Goal: Task Accomplishment & Management: Manage account settings

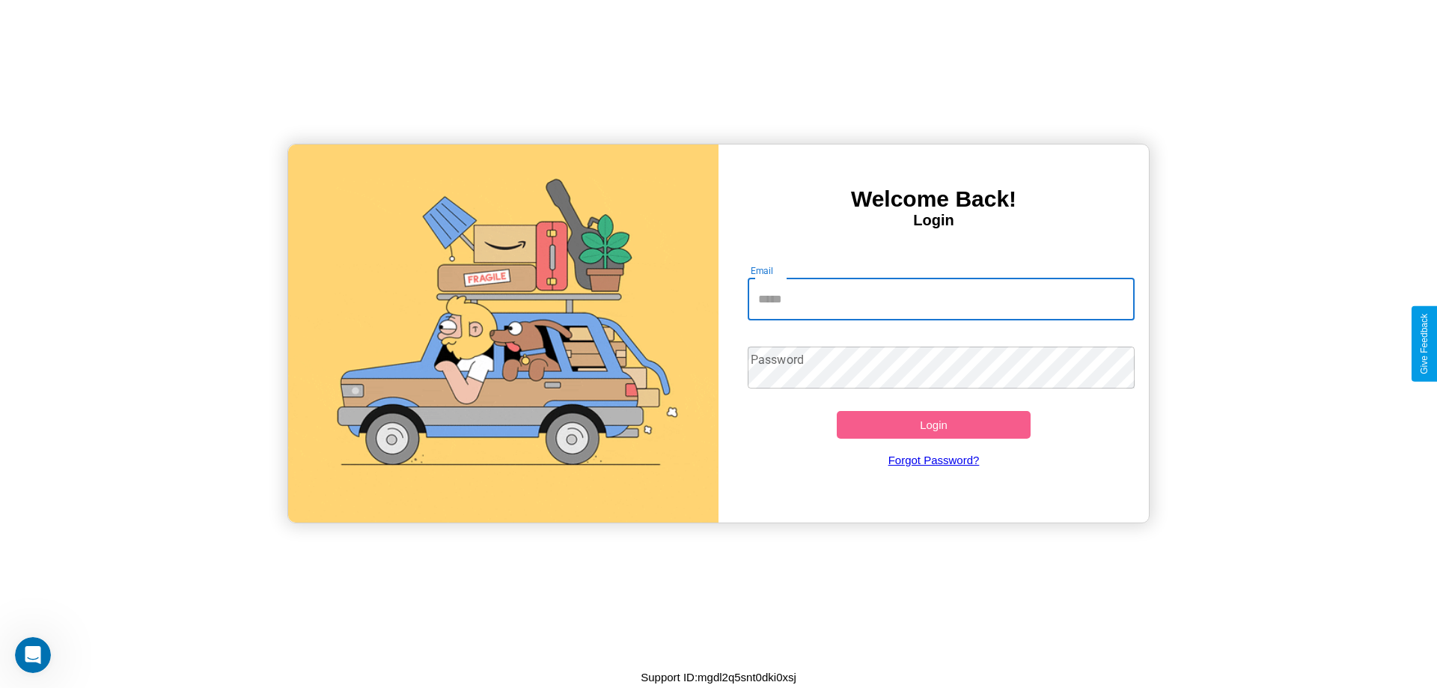
click at [941, 299] on input "Email" at bounding box center [942, 299] width 388 height 42
type input "**********"
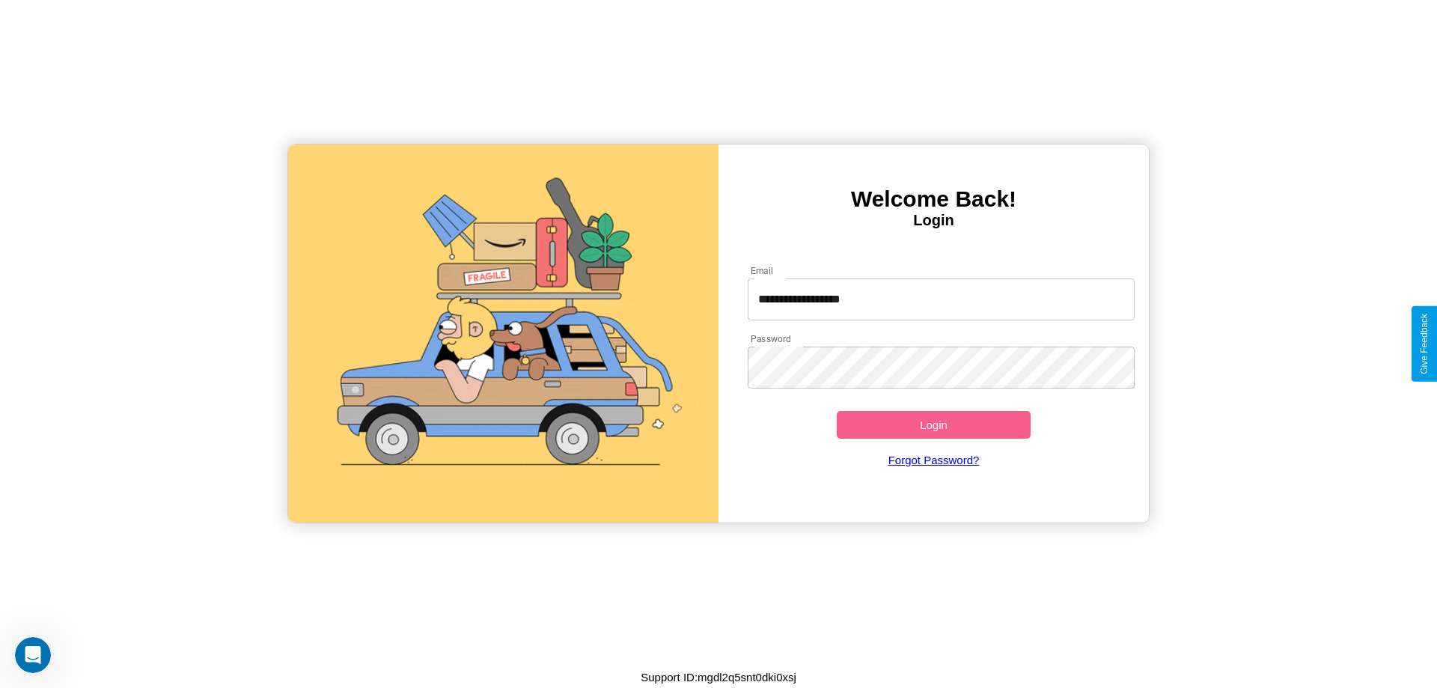
click at [933, 424] on button "Login" at bounding box center [934, 425] width 194 height 28
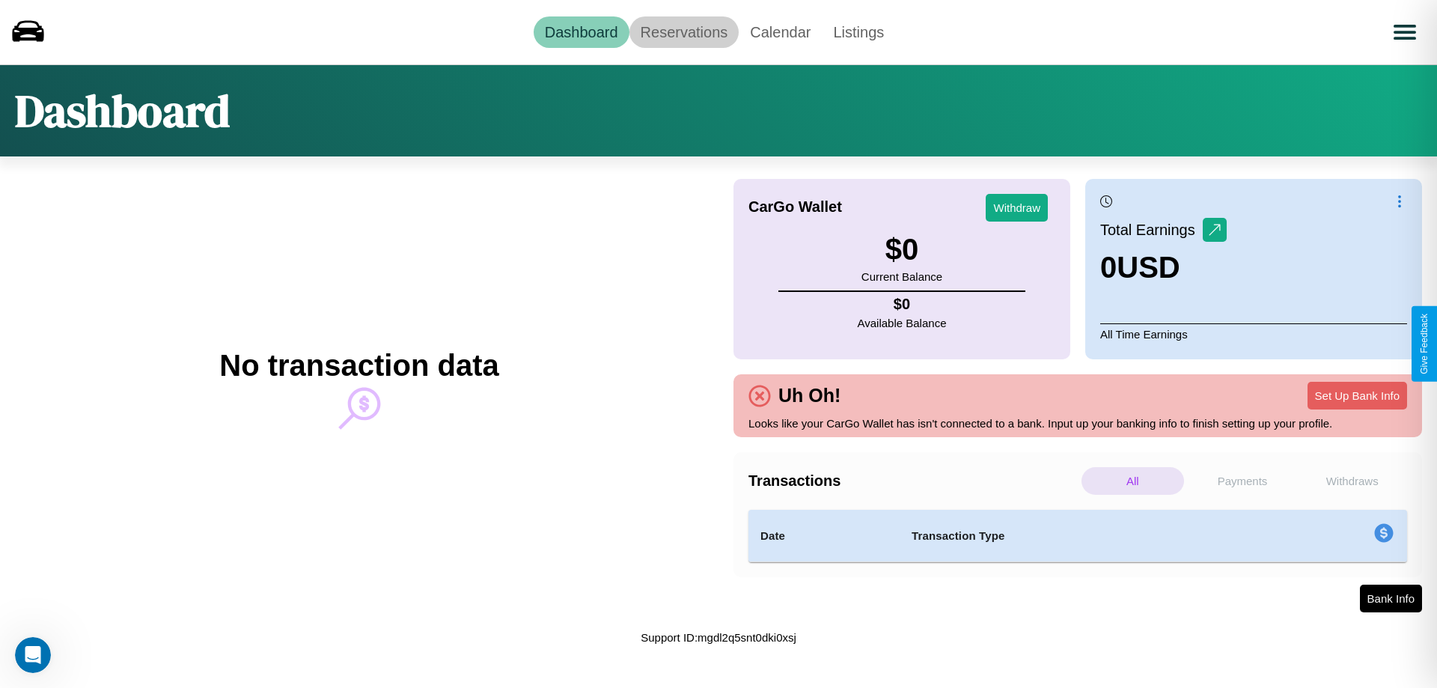
click at [683, 31] on link "Reservations" at bounding box center [684, 31] width 110 height 31
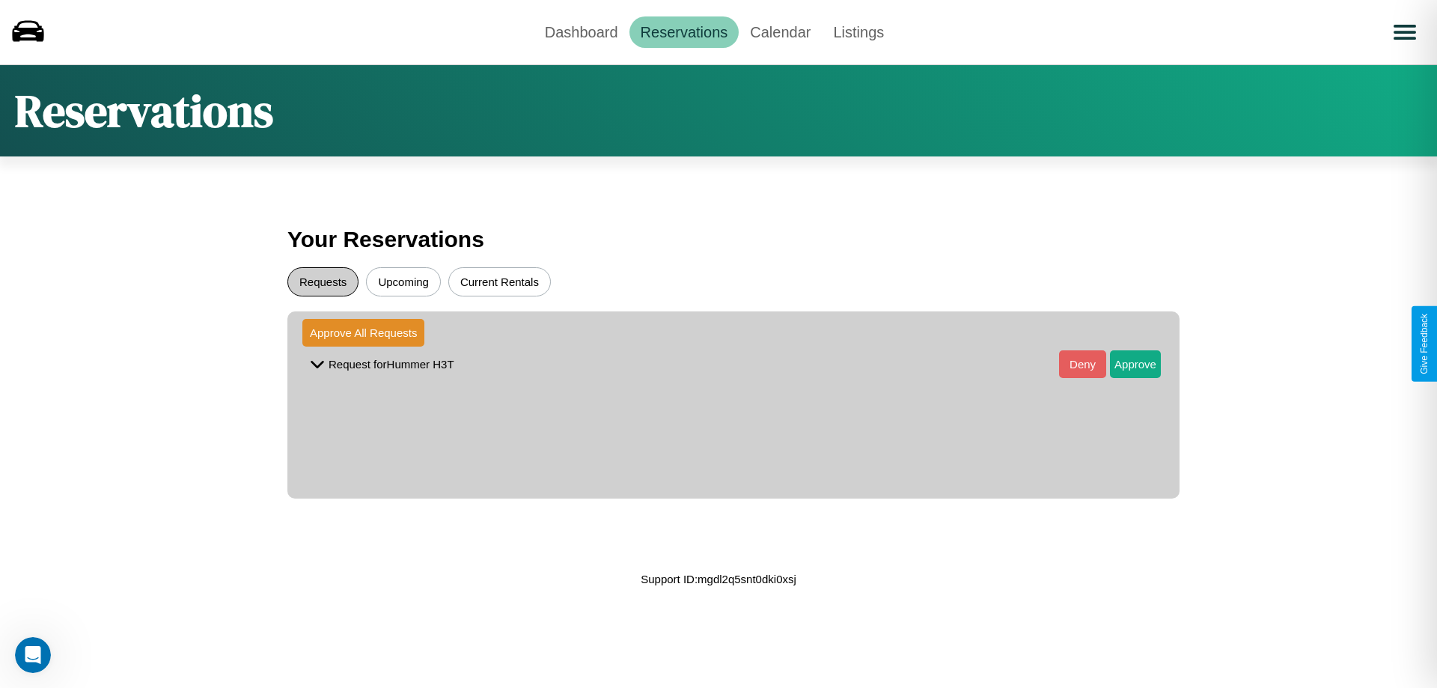
click at [323, 281] on button "Requests" at bounding box center [322, 281] width 71 height 29
click at [1124, 364] on button "Approve" at bounding box center [1135, 364] width 51 height 28
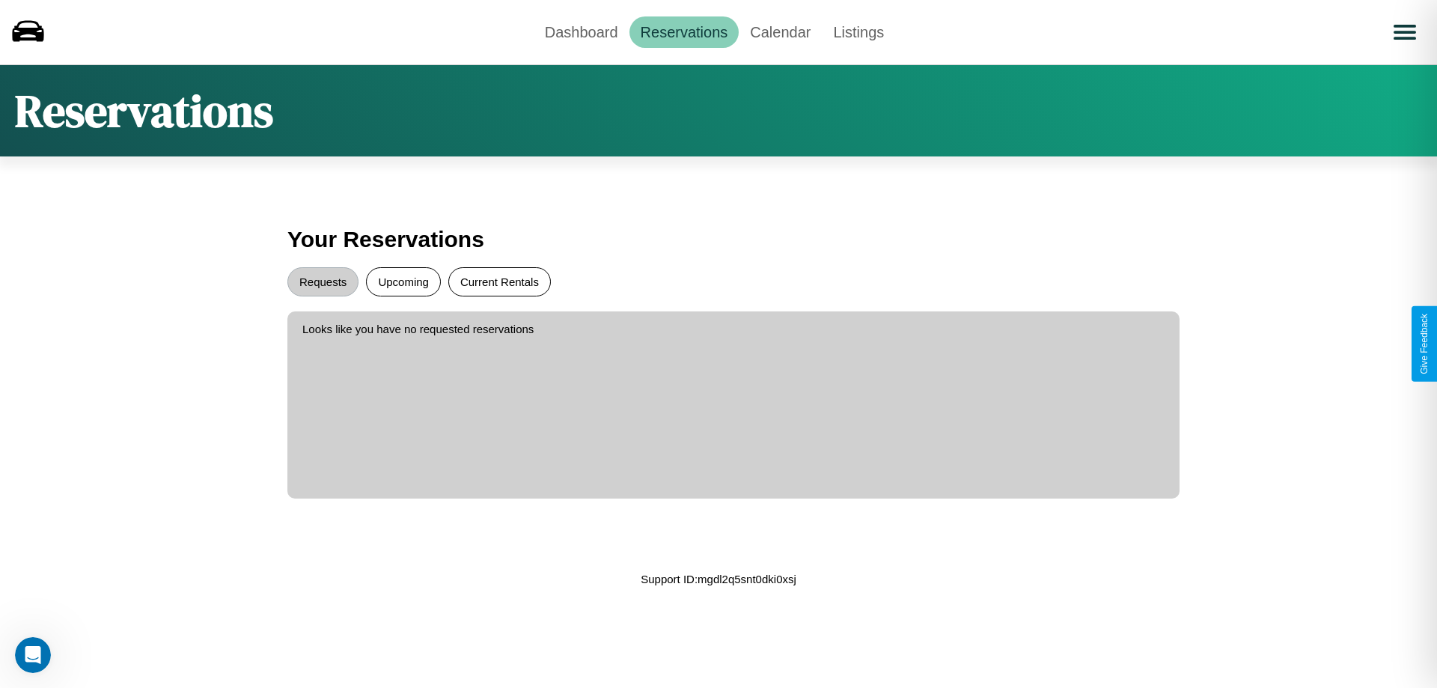
click at [499, 281] on button "Current Rentals" at bounding box center [499, 281] width 103 height 29
